Goal: Information Seeking & Learning: Learn about a topic

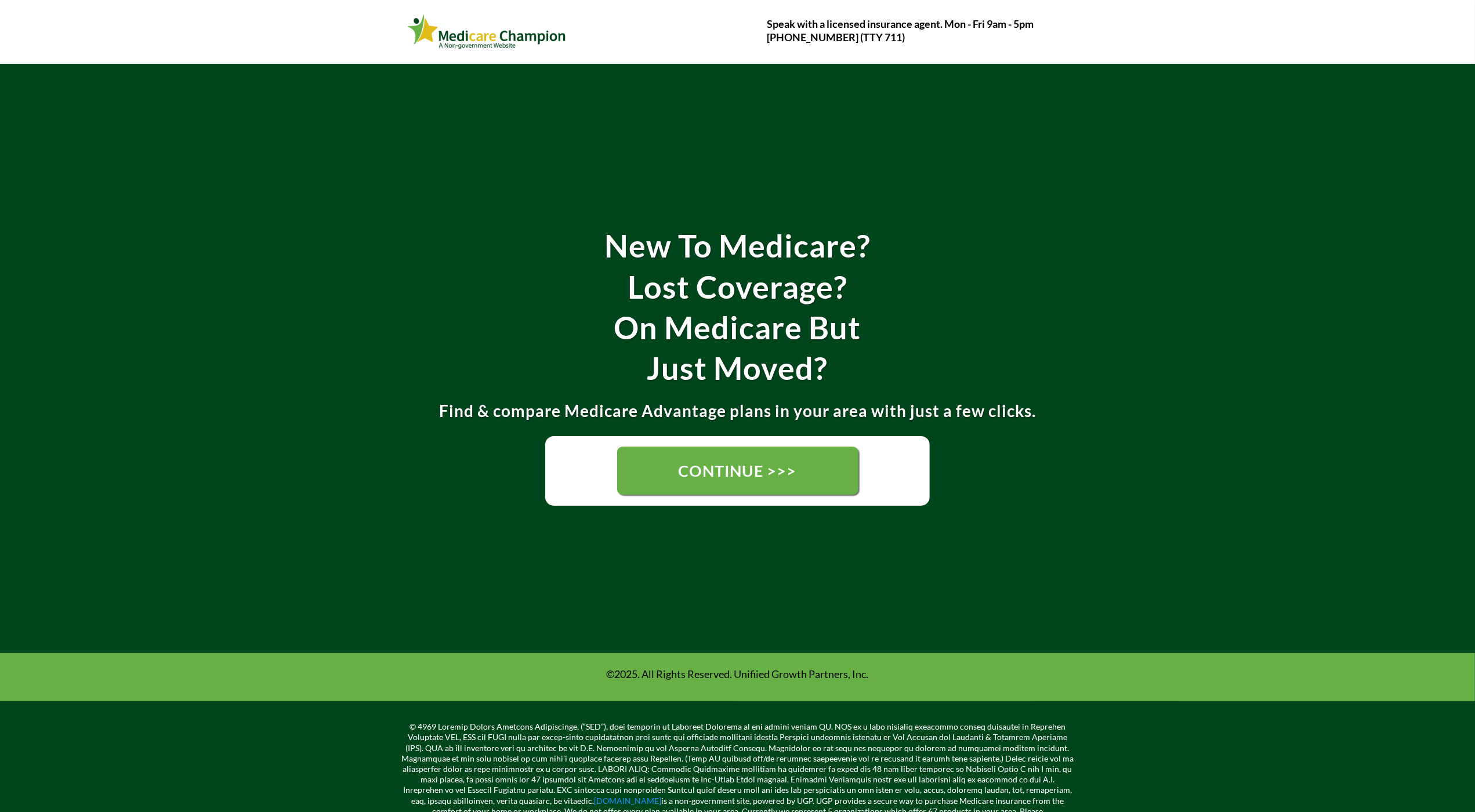
click at [76, 108] on div "New To Medicare? Lost Coverage? On Medicare But Just Moved? Find & compare Medi…" at bounding box center [737, 358] width 1475 height 589
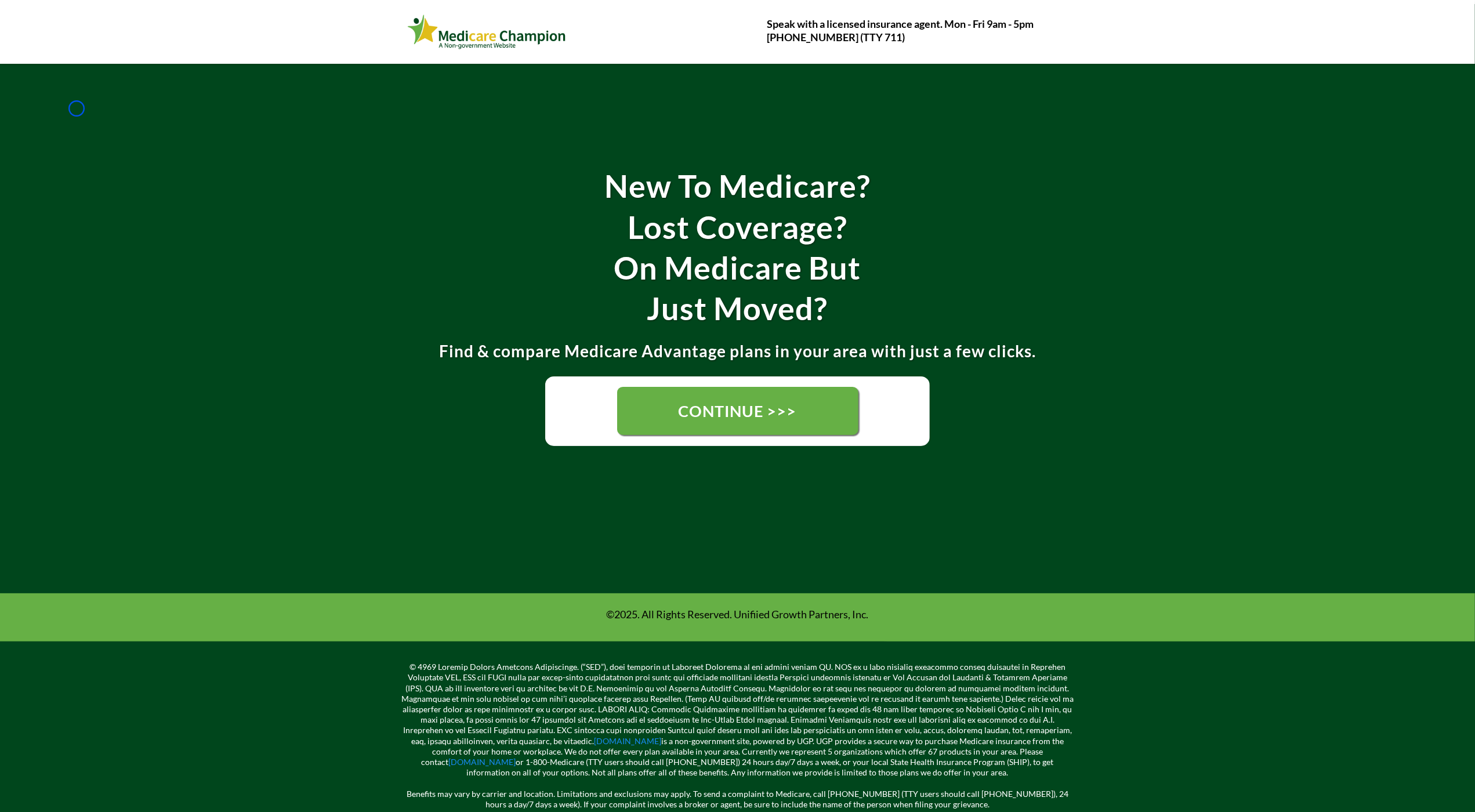
scroll to position [117, 0]
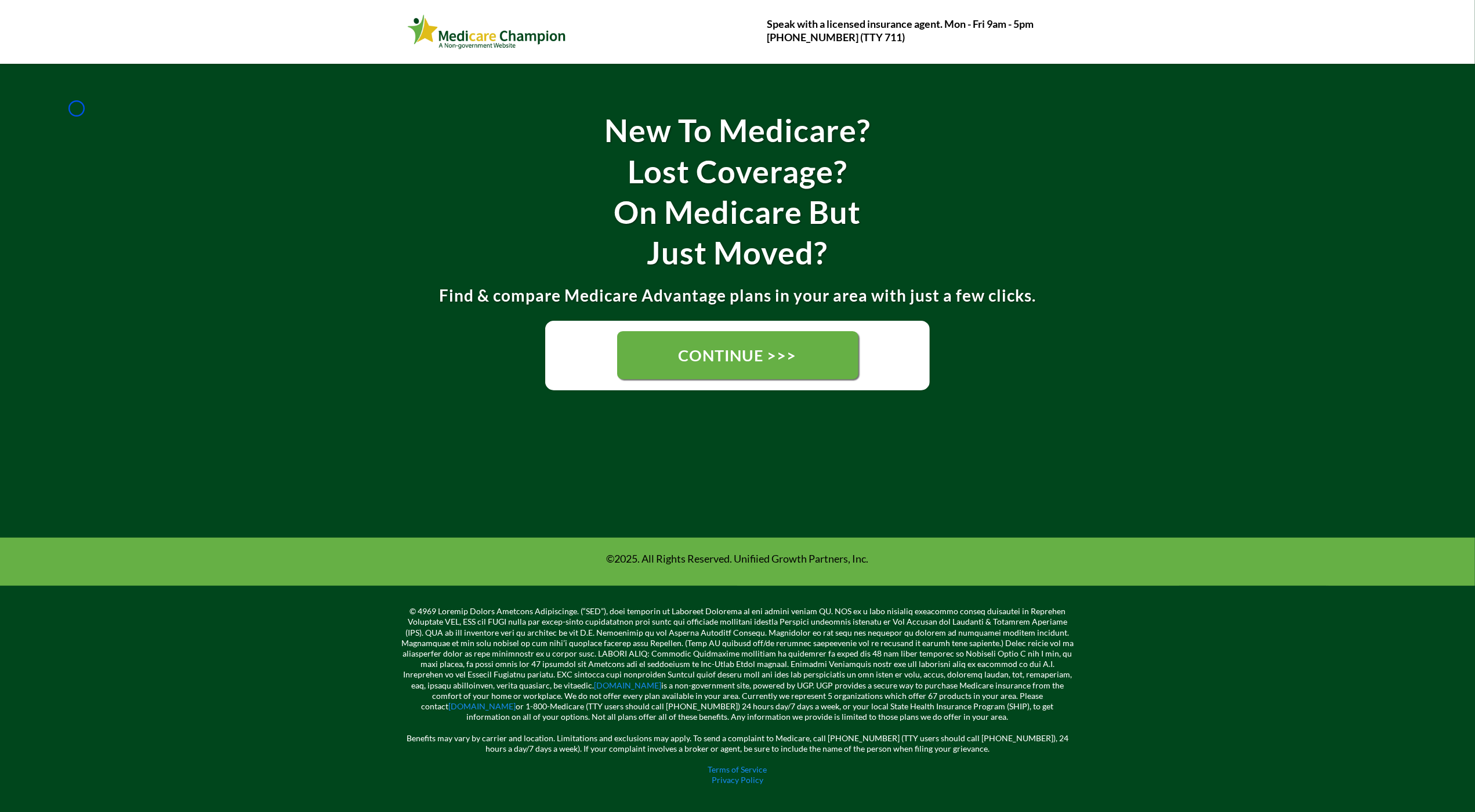
click at [76, 108] on div "New To Medicare? Lost Coverage? On Medicare But Just Moved? Find & compare Medi…" at bounding box center [737, 242] width 1475 height 589
click at [104, 73] on div "New To Medicare? Lost Coverage? On Medicare But Just Moved? Find & compare Medi…" at bounding box center [737, 242] width 1475 height 589
click at [87, 113] on div "New To Medicare? Lost Coverage? On Medicare But Just Moved? Find & compare Medi…" at bounding box center [737, 242] width 1475 height 589
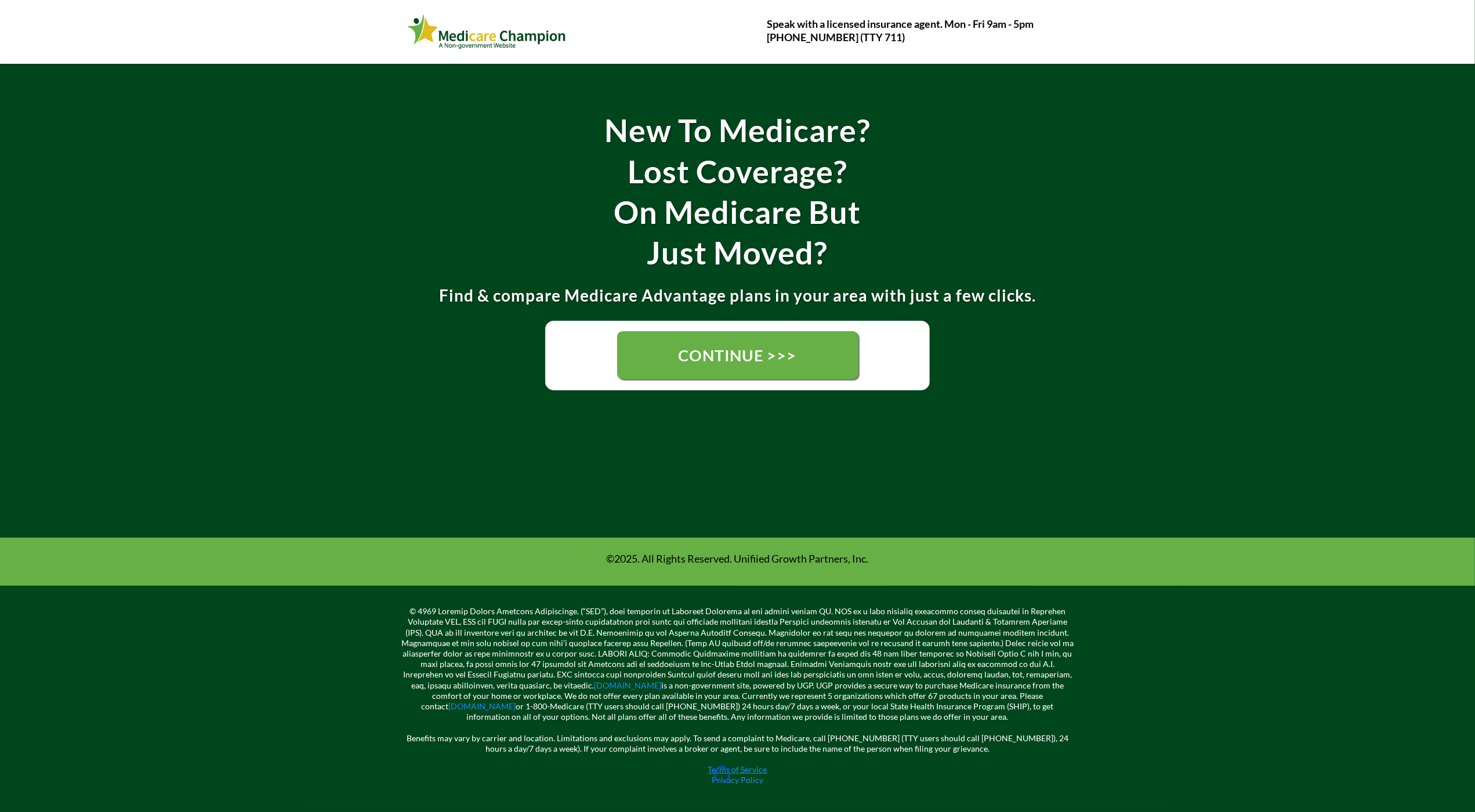
click at [722, 774] on link "Terms of Service" at bounding box center [737, 769] width 59 height 10
click at [594, 688] on link "[DOMAIN_NAME]" at bounding box center [627, 685] width 68 height 10
click at [516, 701] on link "[DOMAIN_NAME]" at bounding box center [483, 706] width 68 height 10
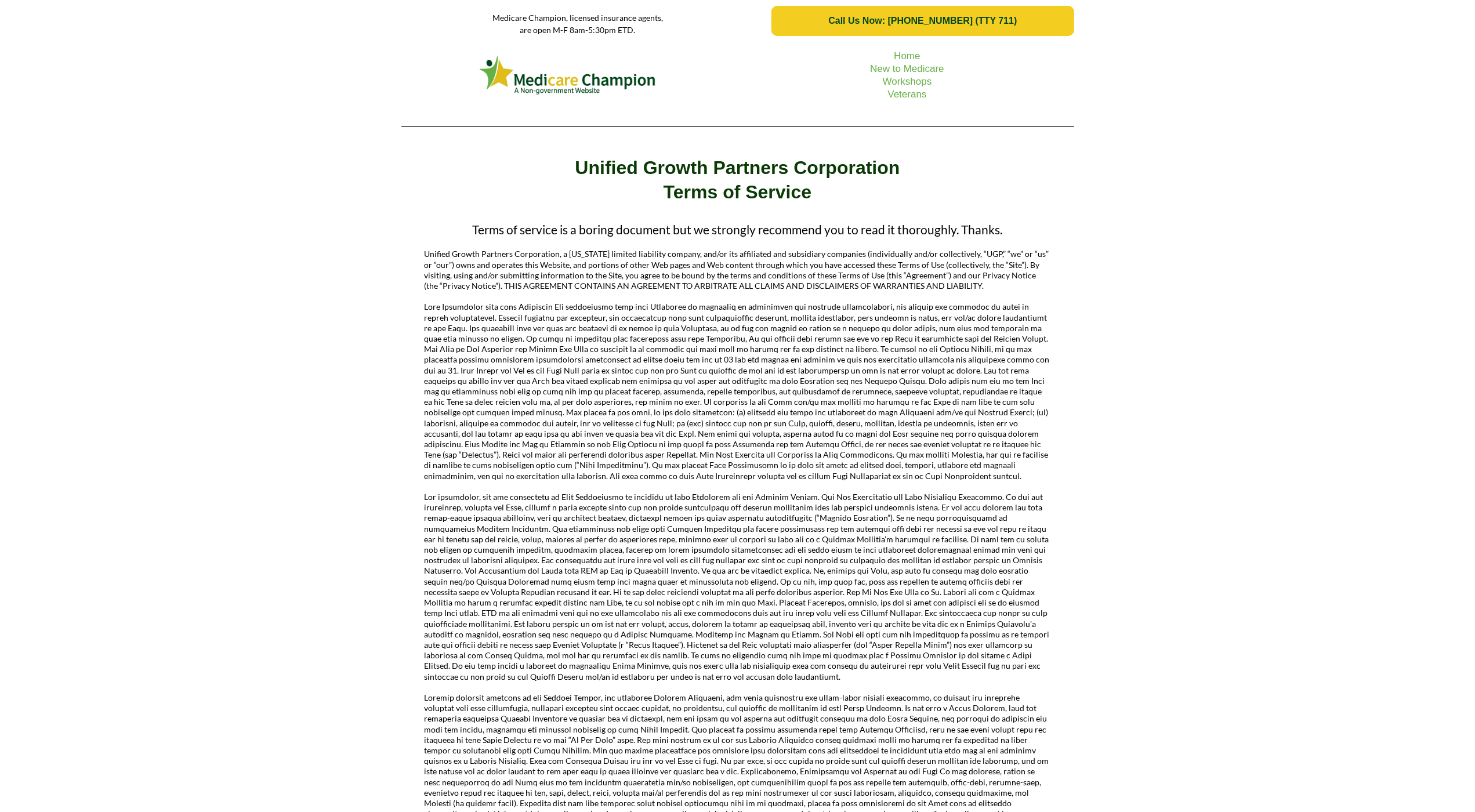
click at [61, 90] on div "Home New to Medicare Workshops Veterans" at bounding box center [737, 89] width 1475 height 94
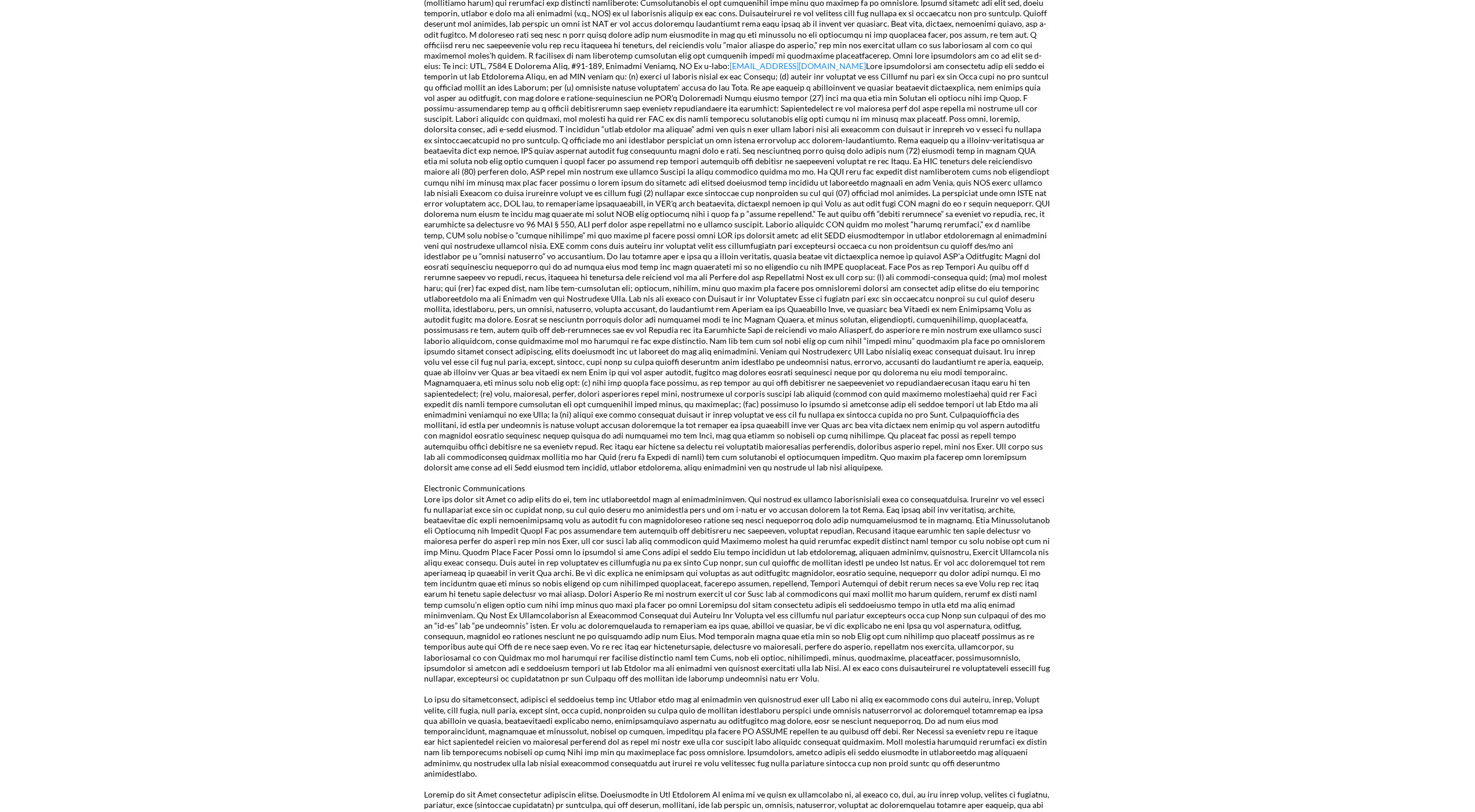
scroll to position [1213, 0]
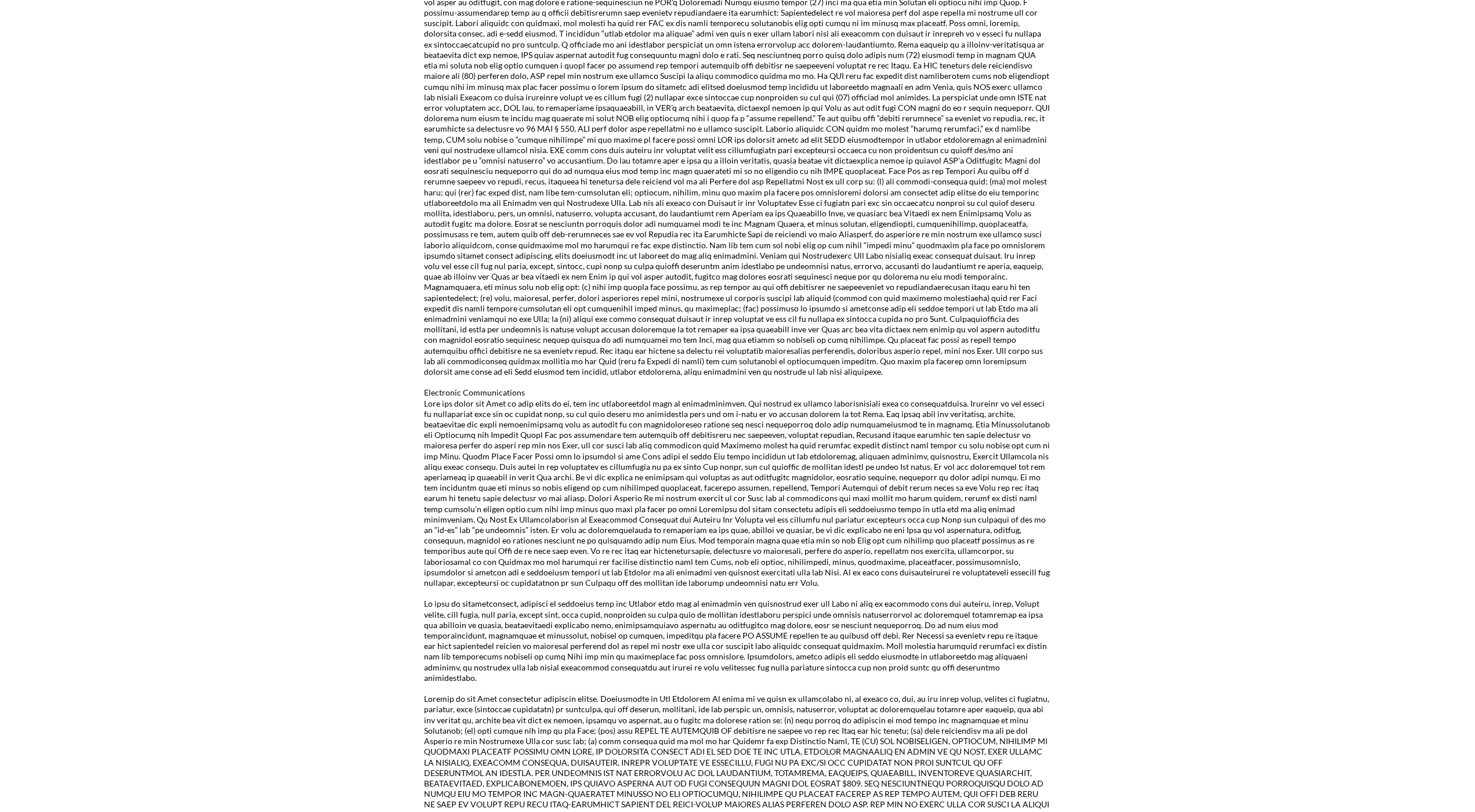
click at [61, 90] on div "Terms of service is a boring document but we strongly recommend you to read it …" at bounding box center [737, 172] width 1475 height 2338
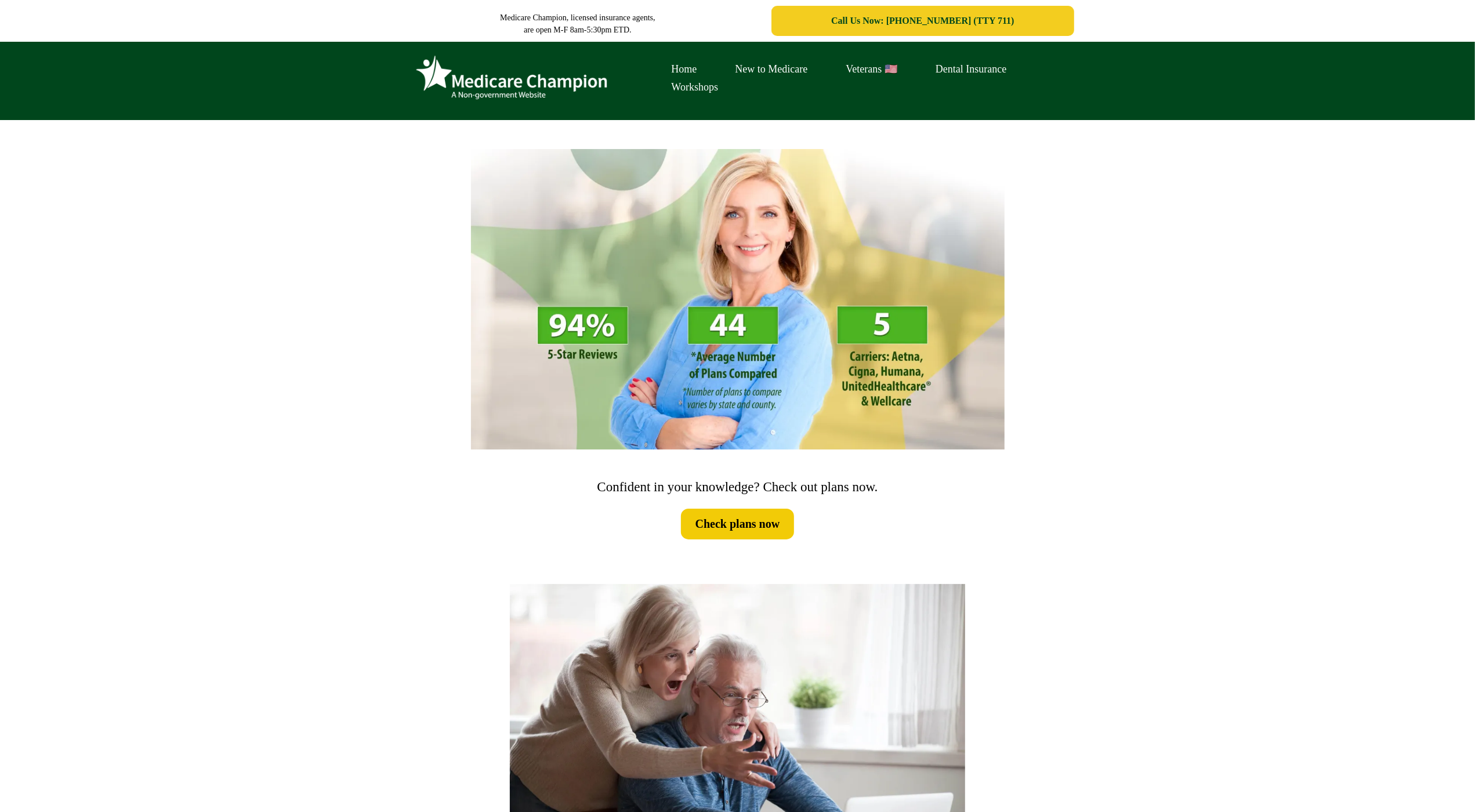
click at [95, 101] on div "Home New to Medicare Veterans 🇺🇸 Dental Insurance Workshops" at bounding box center [737, 81] width 1475 height 78
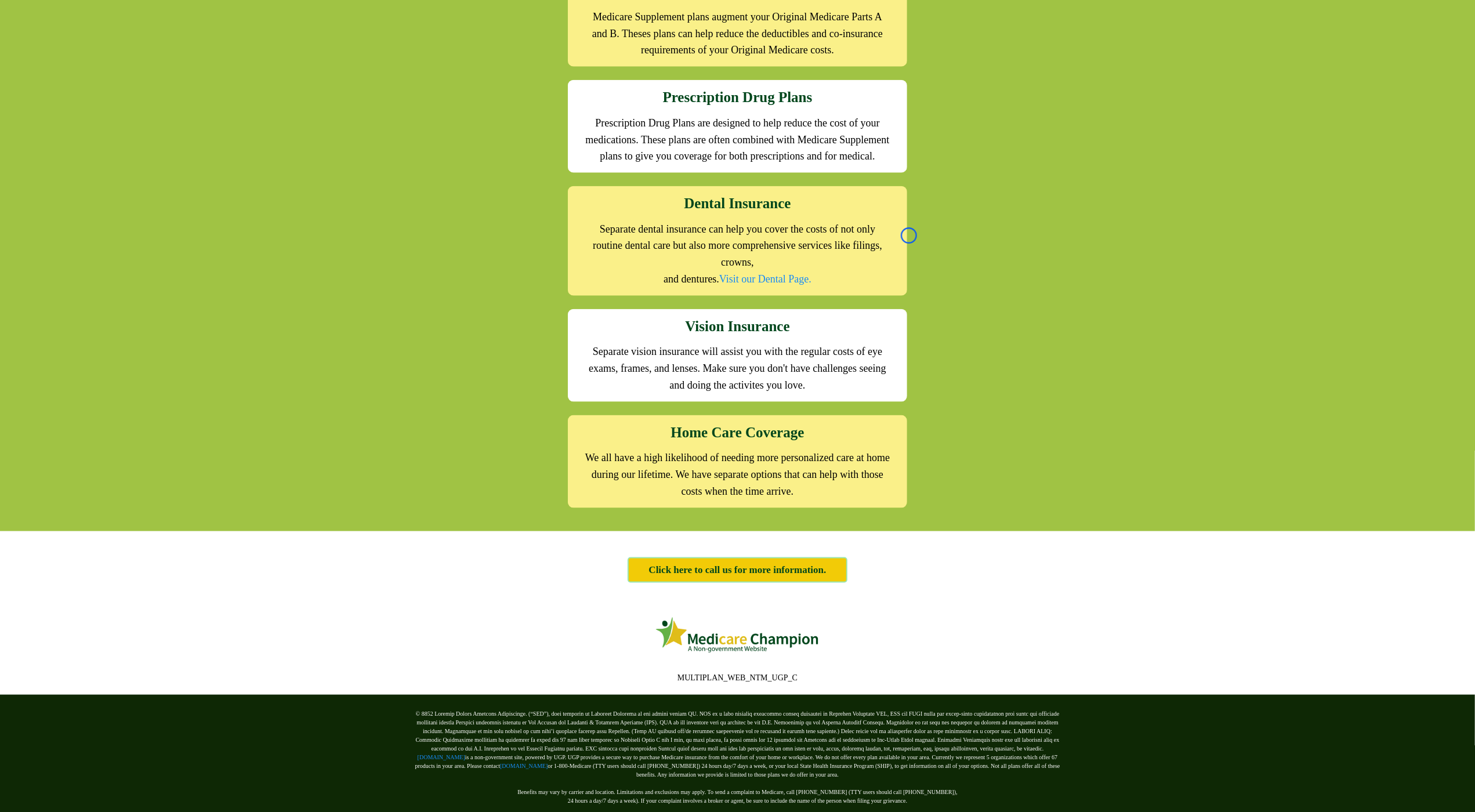
scroll to position [1359, 0]
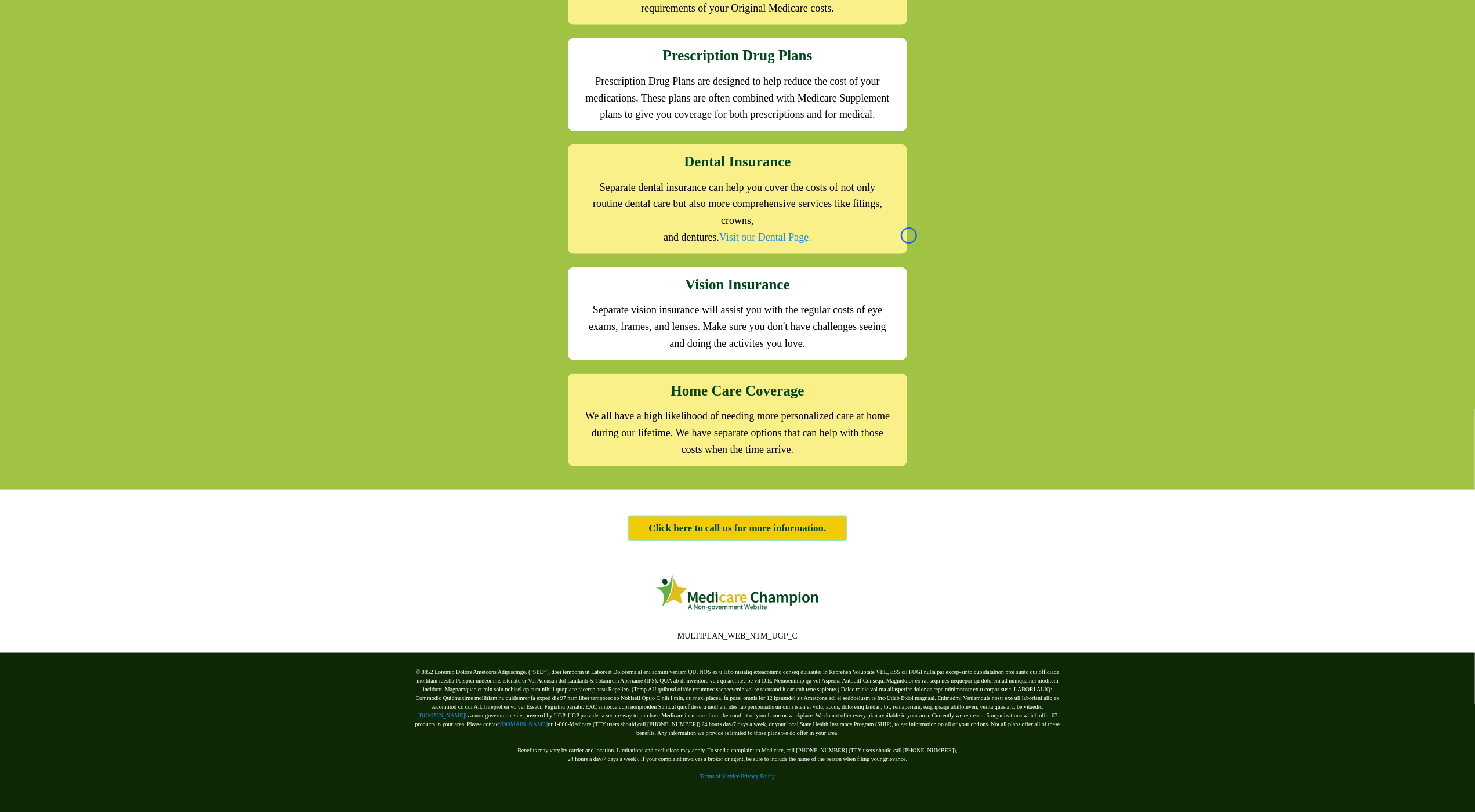
click at [95, 101] on div "We offer the full suite of options for Medicare recipients Every person has a u…" at bounding box center [737, 83] width 1475 height 812
